Goal: Register for event/course

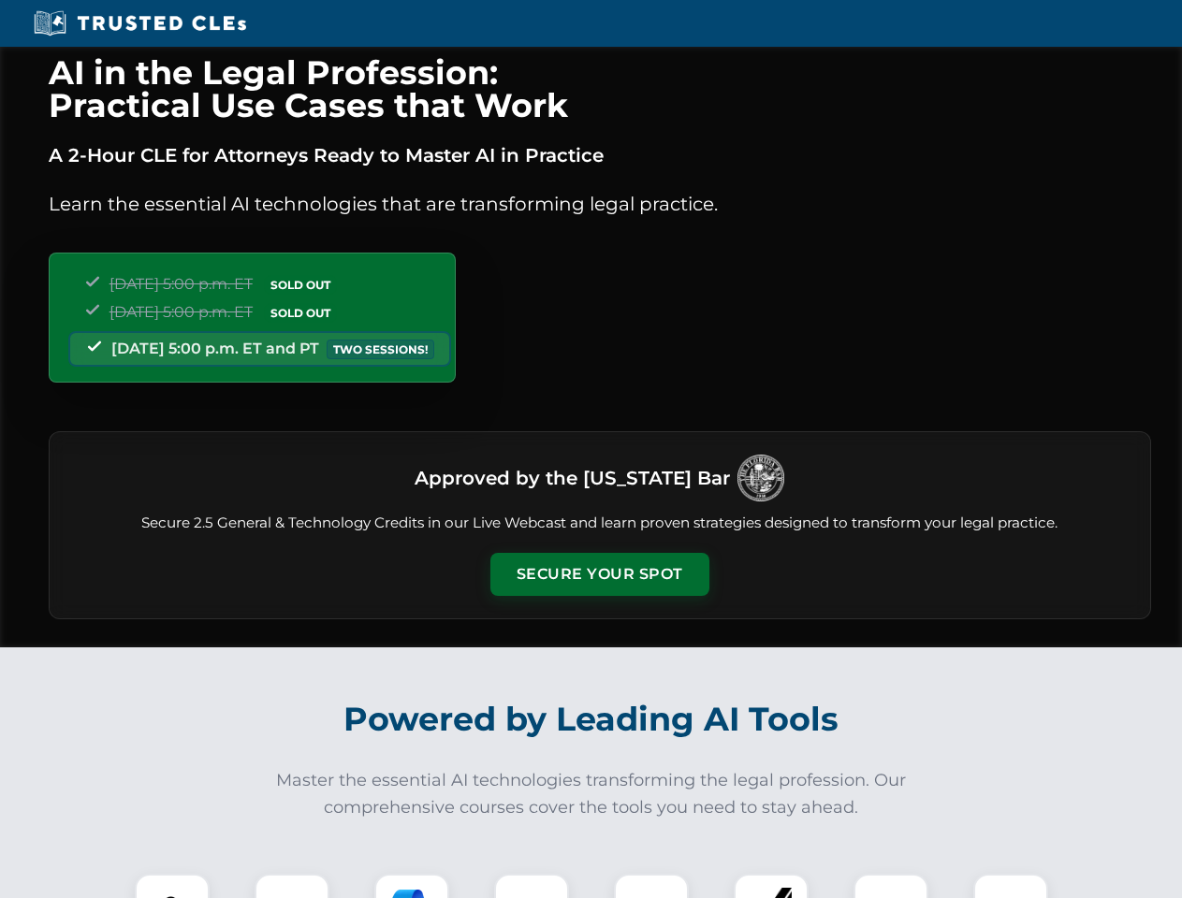
click at [599, 575] on button "Secure Your Spot" at bounding box center [599, 574] width 219 height 43
click at [172, 886] on img at bounding box center [172, 911] width 54 height 54
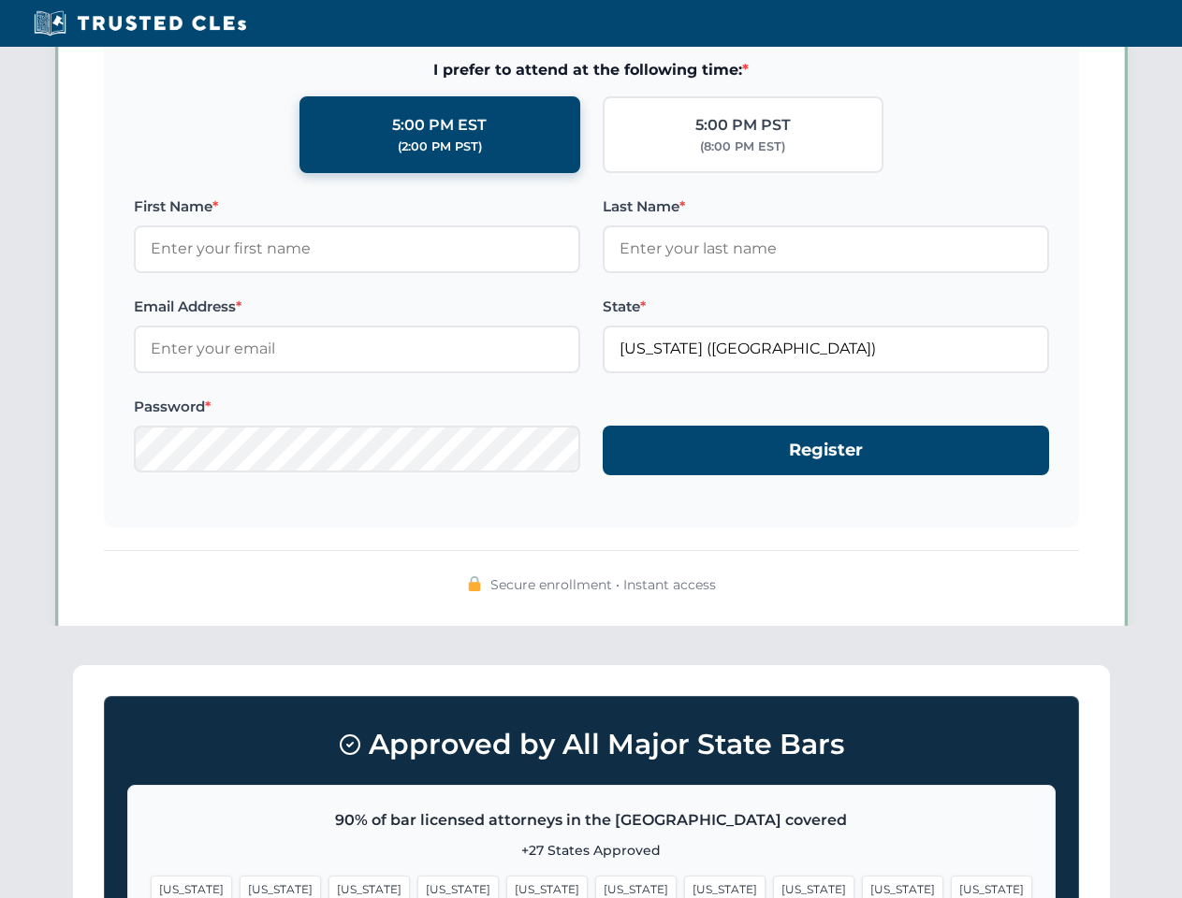
click at [684, 886] on span "[US_STATE]" at bounding box center [724, 889] width 81 height 27
click at [862, 886] on span "[US_STATE]" at bounding box center [902, 889] width 81 height 27
